Goal: Find specific page/section: Find specific page/section

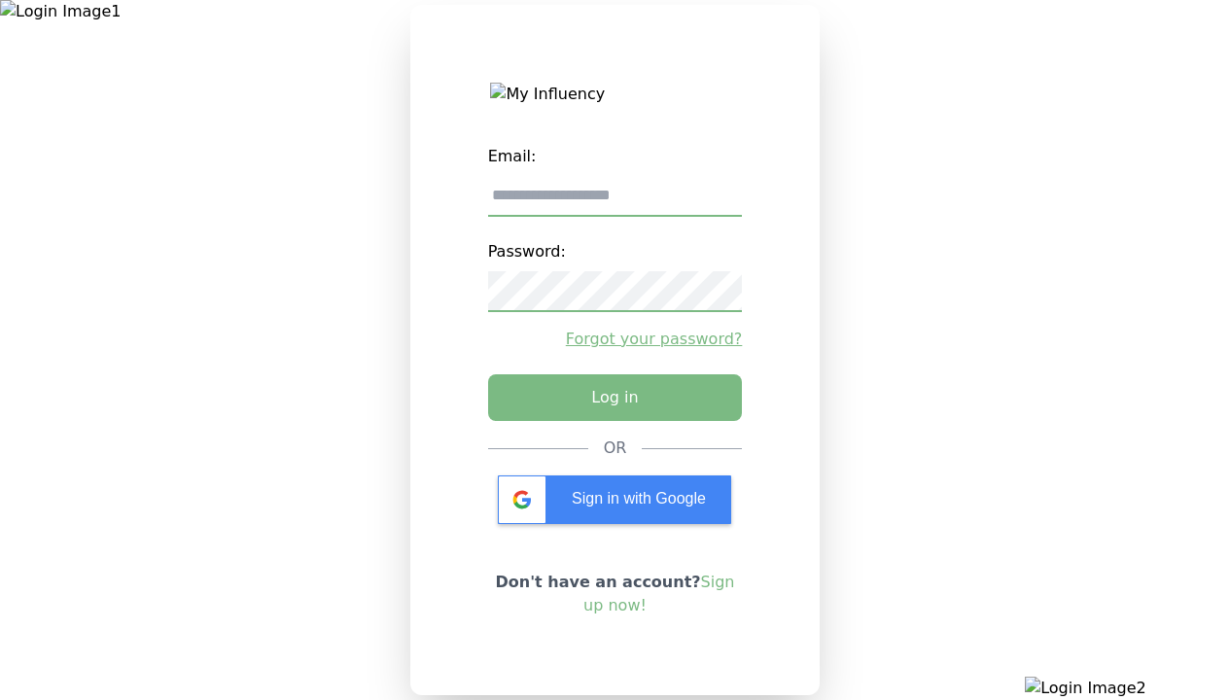
click at [615, 203] on input "email" at bounding box center [615, 196] width 255 height 41
type input "**********"
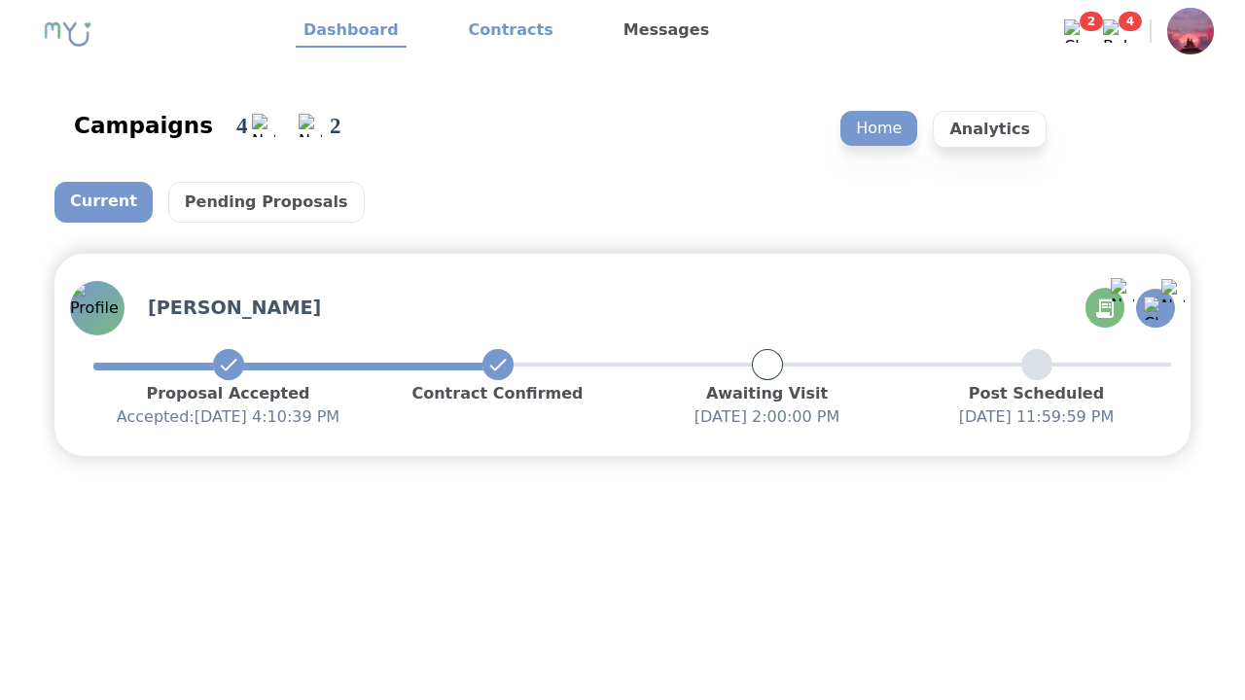
click at [499, 31] on link "Contracts" at bounding box center [511, 31] width 100 height 33
